Goal: Find specific page/section: Find specific page/section

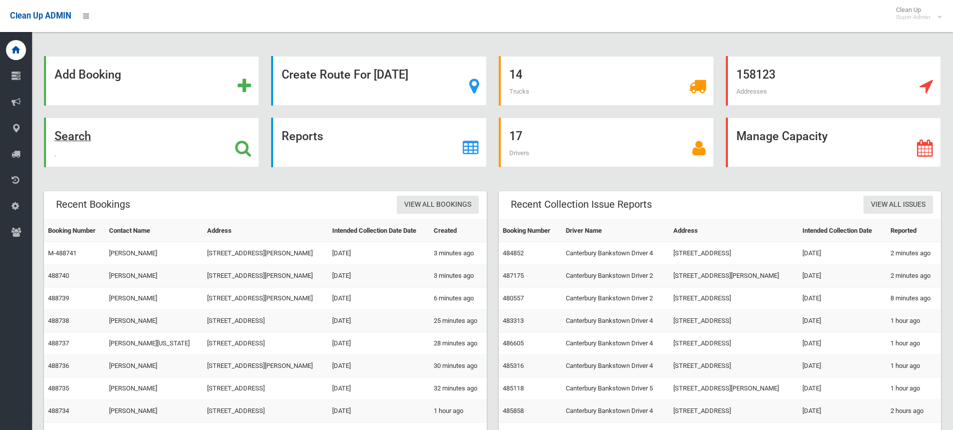
click at [61, 136] on strong "Search" at bounding box center [73, 136] width 37 height 14
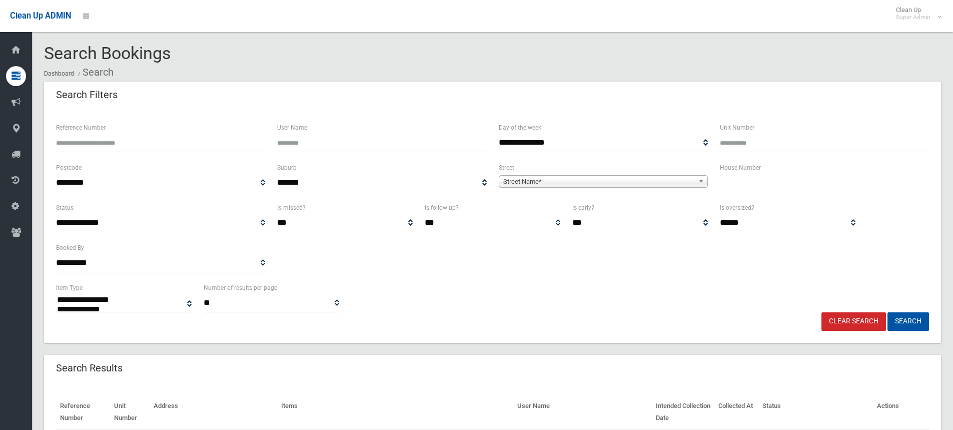
select select
drag, startPoint x: 569, startPoint y: 185, endPoint x: 539, endPoint y: 199, distance: 33.1
click at [569, 185] on span "Street Name*" at bounding box center [598, 182] width 191 height 12
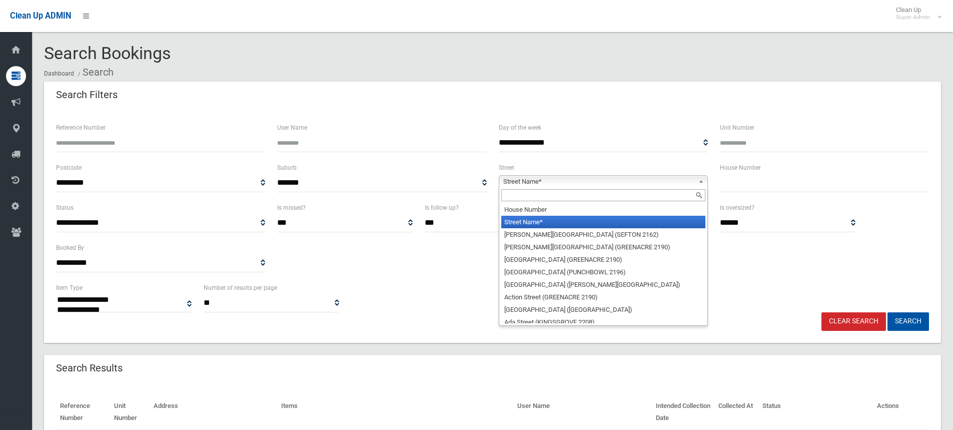
click at [537, 199] on input "text" at bounding box center [603, 195] width 204 height 12
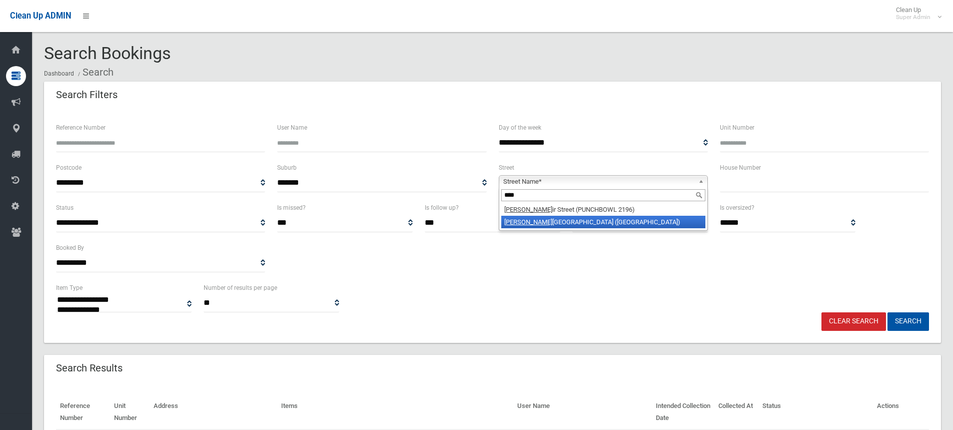
type input "****"
click at [519, 219] on li "Bela r Avenue (VILLAWOOD 2163)" at bounding box center [603, 222] width 204 height 13
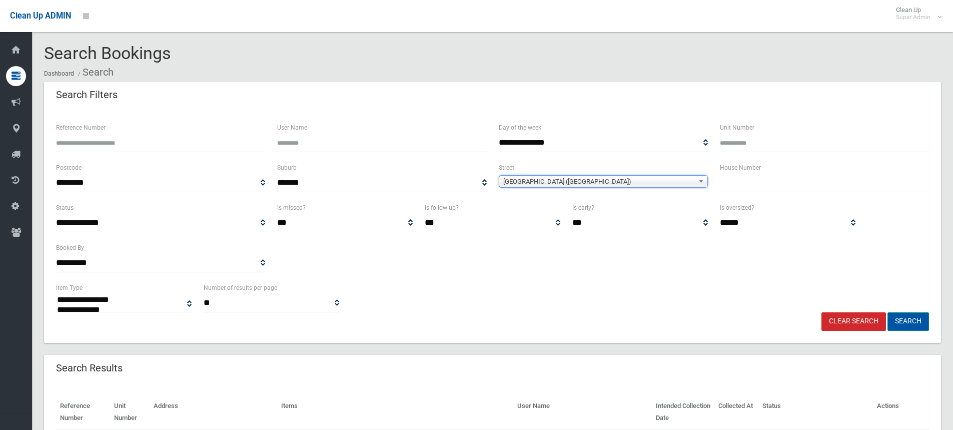
click at [908, 317] on button "Search" at bounding box center [908, 321] width 42 height 19
select select
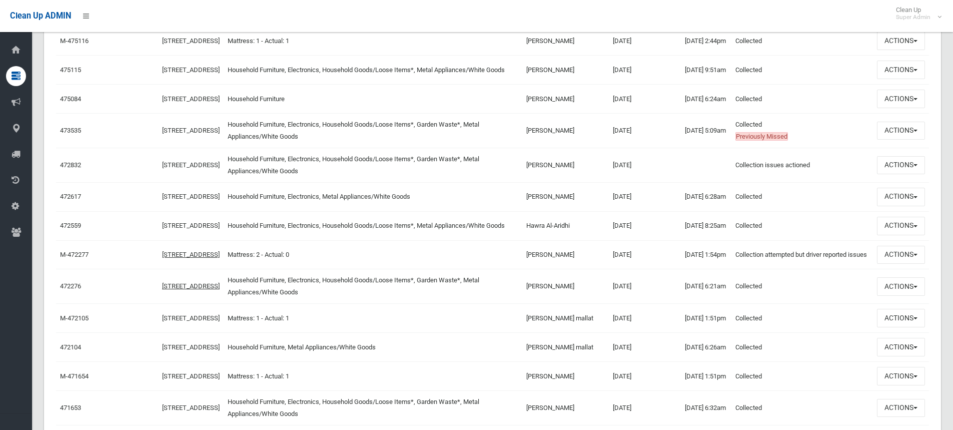
scroll to position [1300, 0]
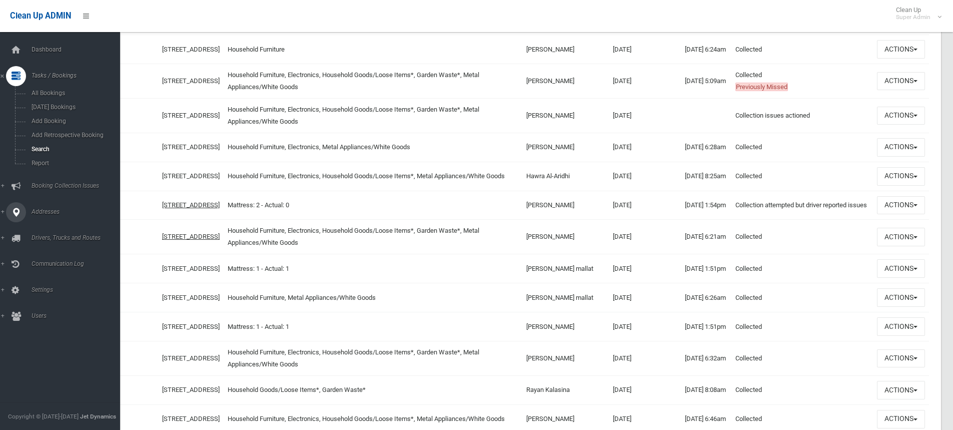
click at [46, 211] on span "Addresses" at bounding box center [78, 211] width 99 height 7
click at [50, 143] on span "All Addresses" at bounding box center [74, 145] width 91 height 7
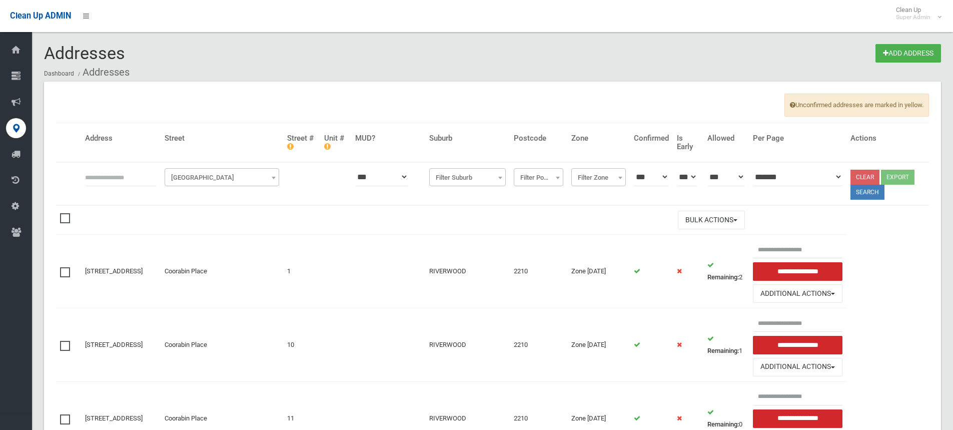
click at [193, 181] on span "Filter Street" at bounding box center [222, 178] width 110 height 14
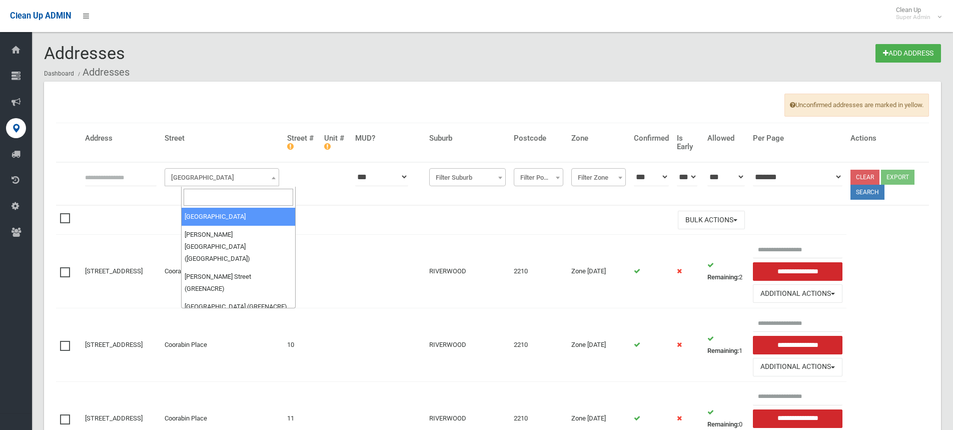
click at [198, 196] on input "search" at bounding box center [239, 197] width 110 height 17
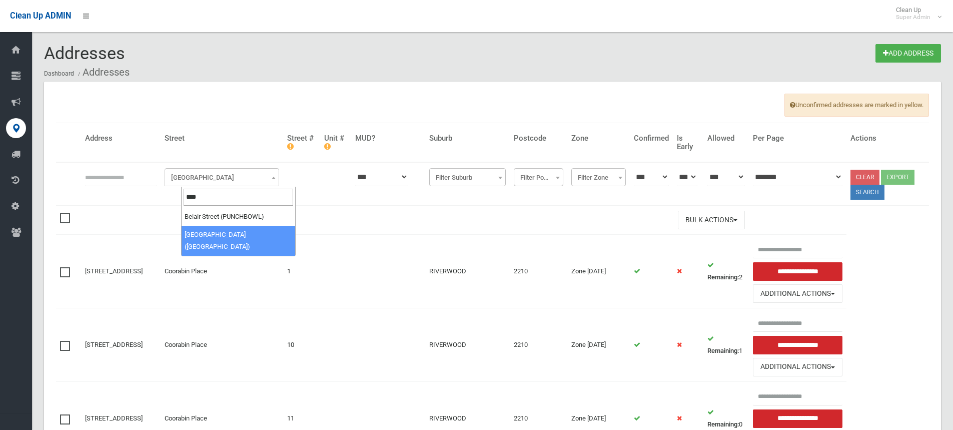
type input "****"
select select "****"
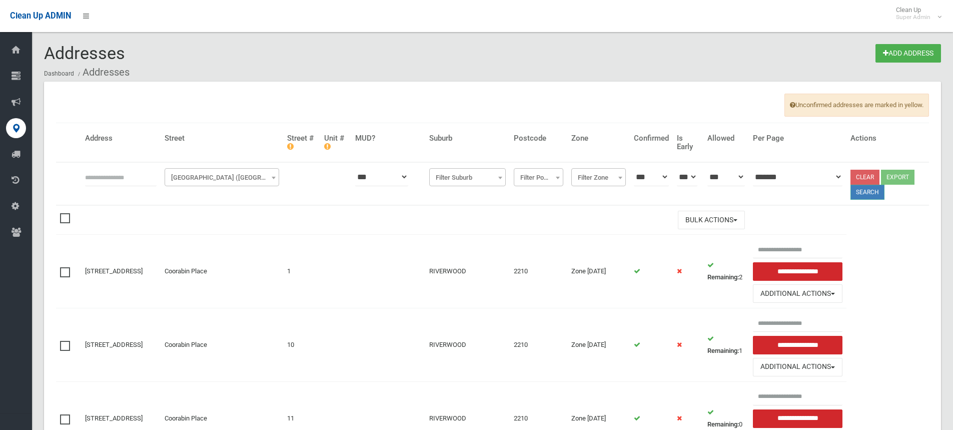
click at [870, 191] on button "Search" at bounding box center [867, 192] width 34 height 15
